Goal: Navigation & Orientation: Find specific page/section

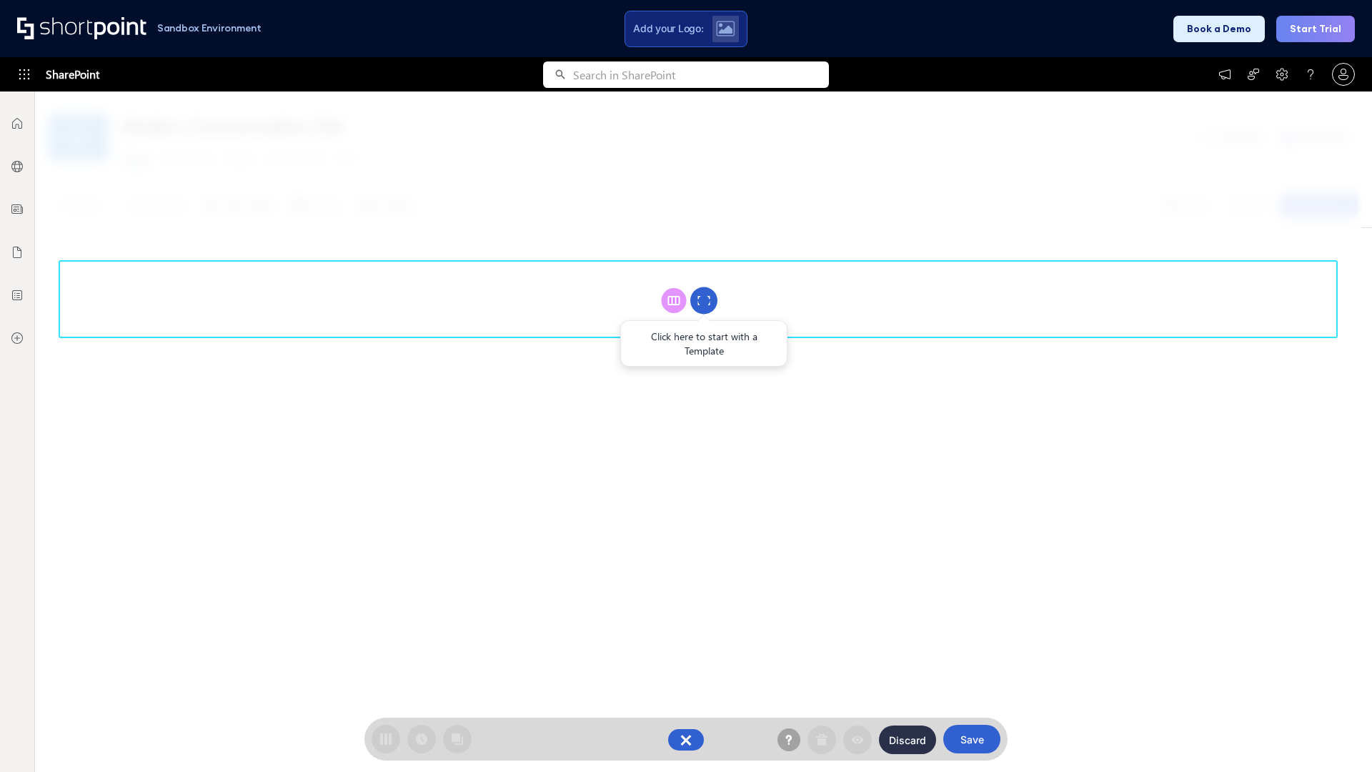
click at [704, 300] on circle at bounding box center [703, 300] width 27 height 27
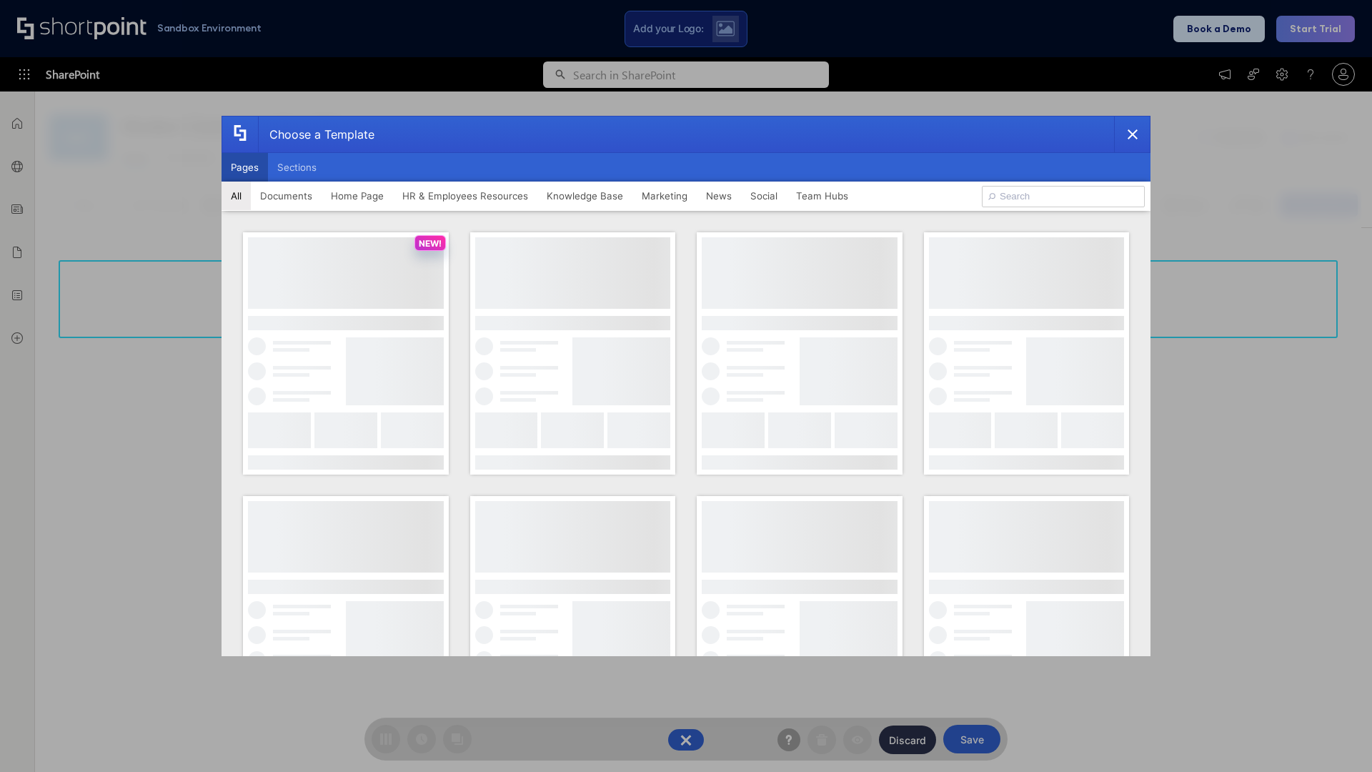
click at [244, 167] on button "Pages" at bounding box center [245, 167] width 46 height 29
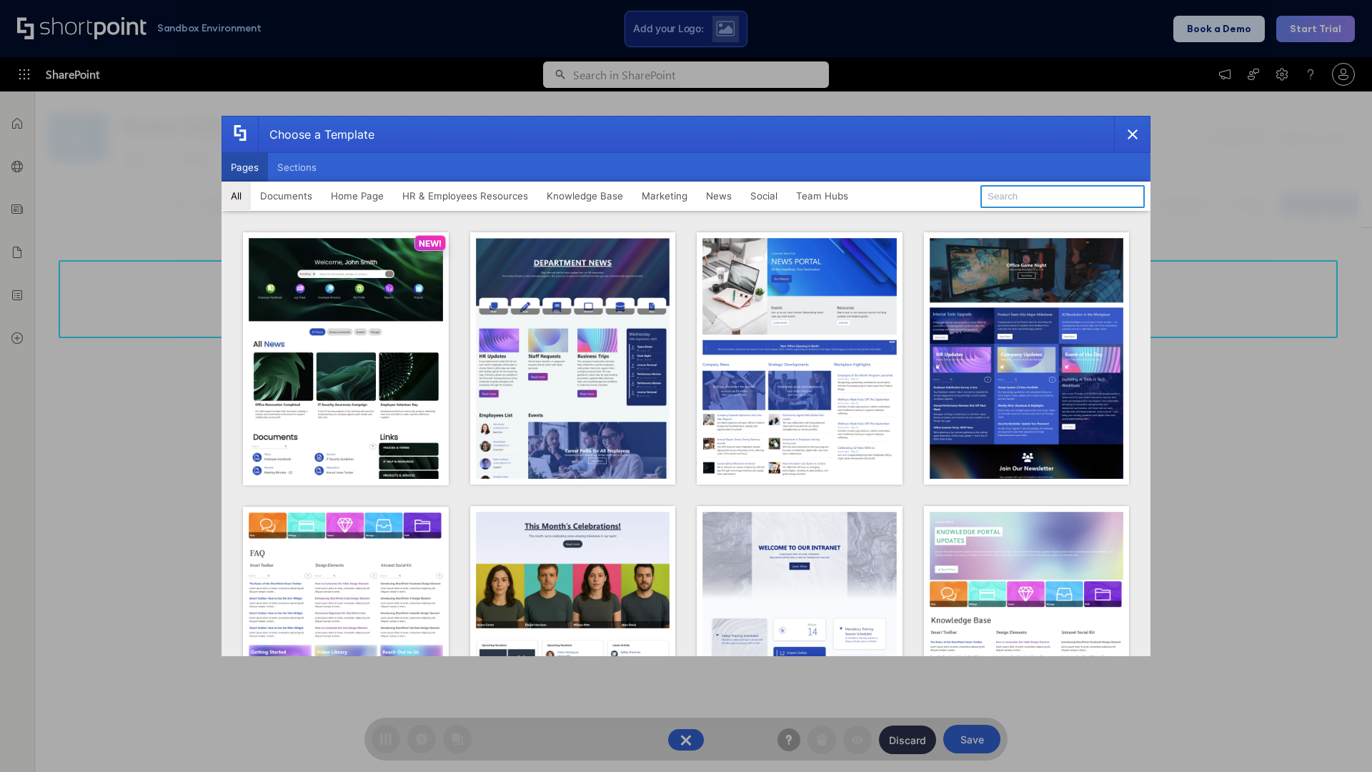
type input "Documents 3"
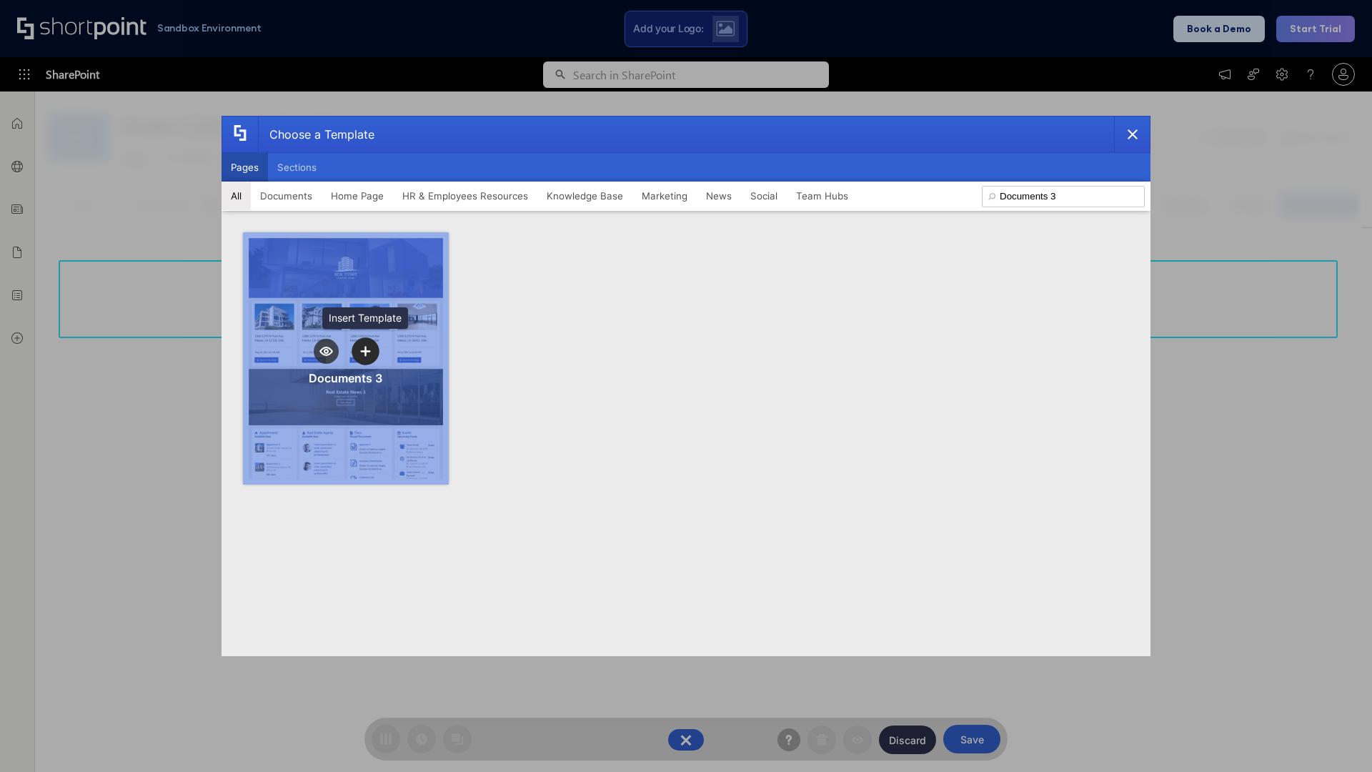
click at [365, 351] on icon "template selector" at bounding box center [365, 351] width 10 height 10
